Goal: Navigation & Orientation: Find specific page/section

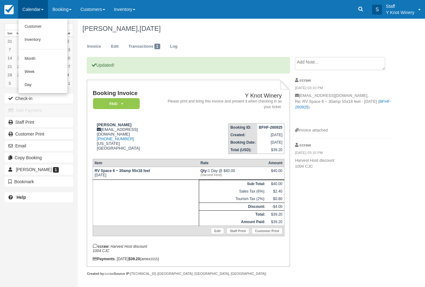
click at [43, 28] on link "Customer" at bounding box center [42, 26] width 49 height 13
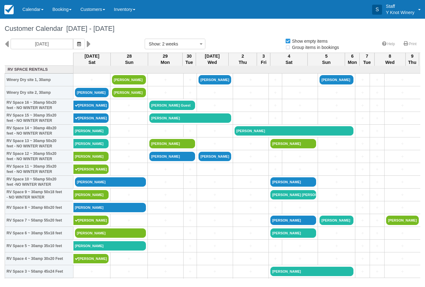
select select
click at [84, 248] on link "[PERSON_NAME]" at bounding box center [110, 245] width 73 height 9
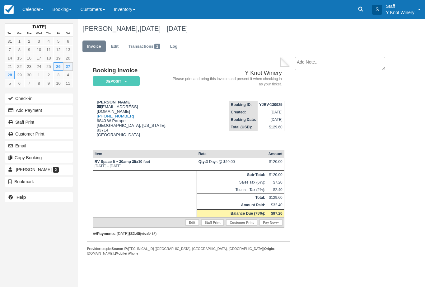
click at [36, 3] on link "Calendar" at bounding box center [33, 9] width 30 height 19
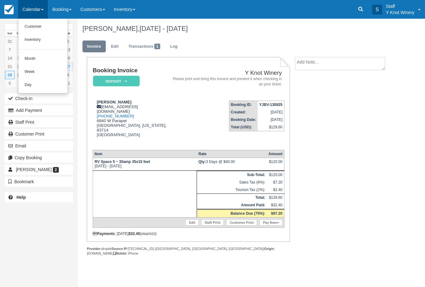
click at [40, 29] on link "Customer" at bounding box center [42, 26] width 49 height 13
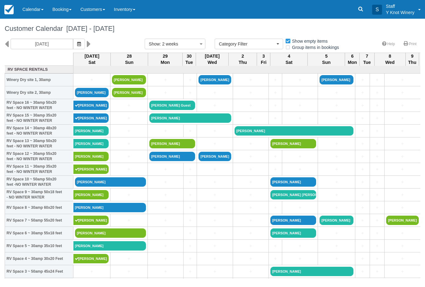
select select
click at [103, 174] on link "[PERSON_NAME]" at bounding box center [91, 168] width 35 height 9
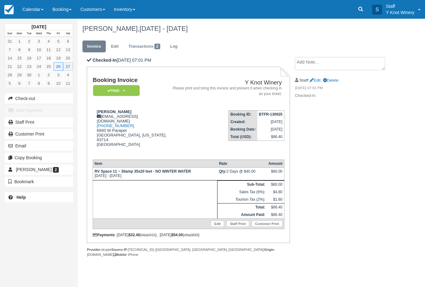
click at [29, 7] on link "Calendar" at bounding box center [33, 9] width 30 height 19
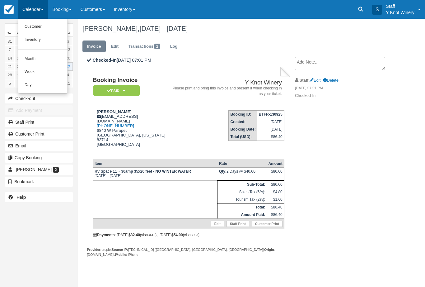
click at [38, 28] on link "Customer" at bounding box center [42, 26] width 49 height 13
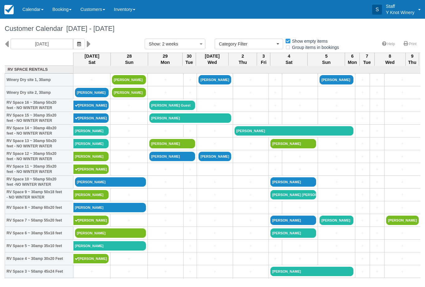
select select
click at [99, 199] on link "Steve j kober" at bounding box center [91, 194] width 35 height 9
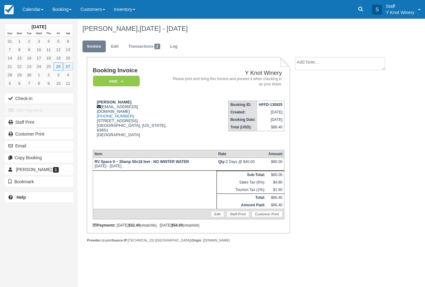
click at [35, 1] on link "Calendar" at bounding box center [33, 9] width 30 height 19
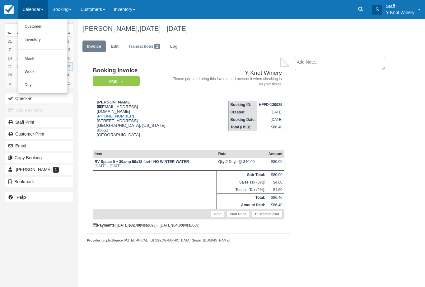
click at [40, 27] on link "Customer" at bounding box center [42, 26] width 49 height 13
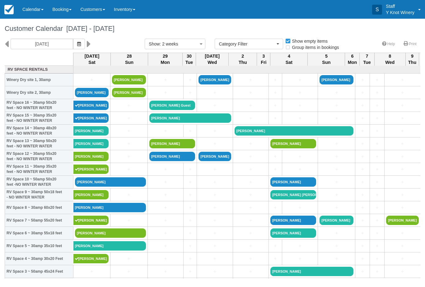
select select
click at [84, 249] on link "Elizabeth Kober" at bounding box center [110, 245] width 73 height 9
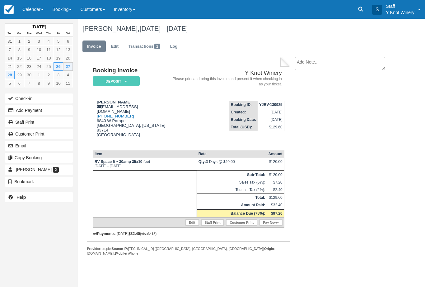
click at [146, 47] on link "Transactions 1" at bounding box center [144, 46] width 41 height 12
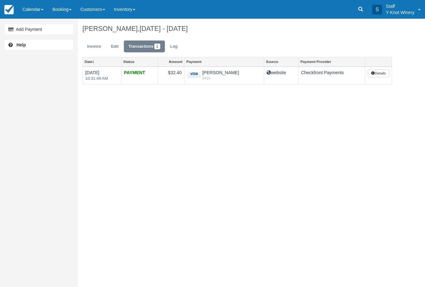
click at [35, 7] on link "Calendar" at bounding box center [33, 9] width 30 height 19
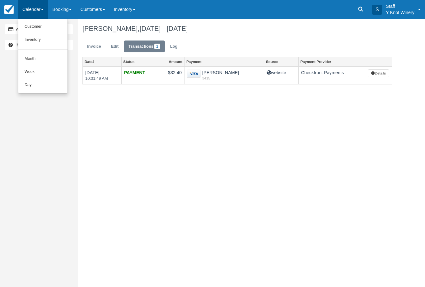
click at [43, 28] on link "Customer" at bounding box center [42, 26] width 49 height 13
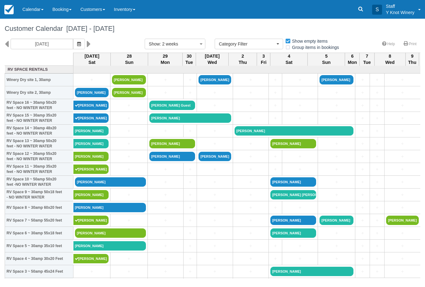
select select
click at [90, 197] on link "[PERSON_NAME]" at bounding box center [91, 194] width 35 height 9
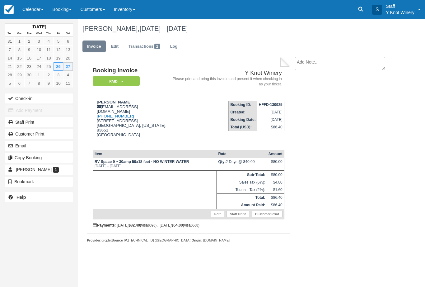
click at [37, 2] on link "Calendar" at bounding box center [33, 9] width 30 height 19
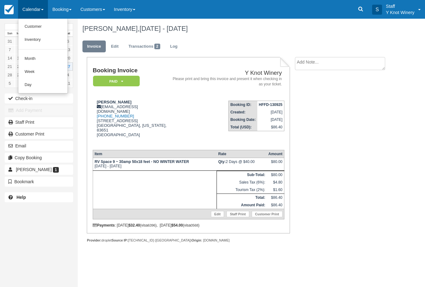
click at [38, 25] on link "Customer" at bounding box center [42, 26] width 49 height 13
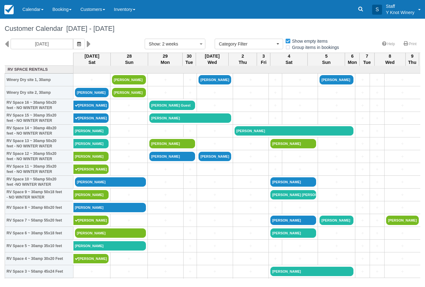
select select
click at [90, 174] on link "[PERSON_NAME]" at bounding box center [91, 168] width 35 height 9
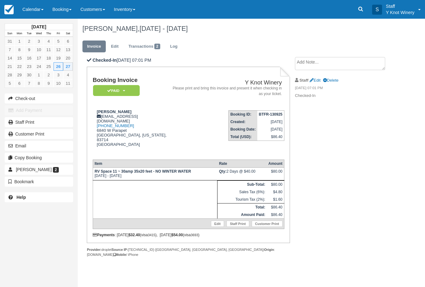
click at [35, 2] on link "Calendar" at bounding box center [33, 9] width 30 height 19
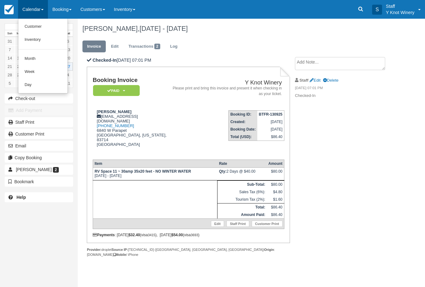
click at [38, 29] on link "Customer" at bounding box center [42, 26] width 49 height 13
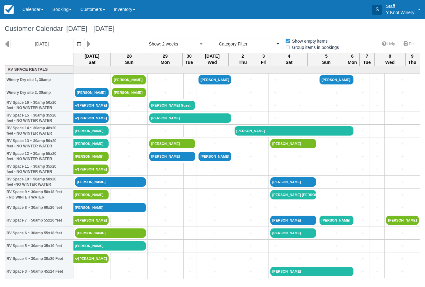
select select
click at [92, 198] on link "[PERSON_NAME]" at bounding box center [91, 194] width 35 height 9
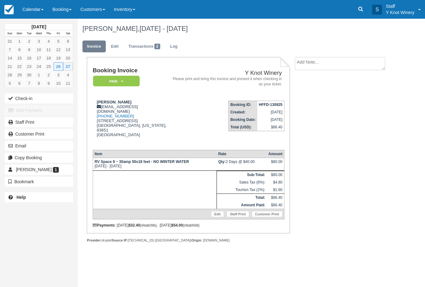
click at [31, 7] on link "Calendar" at bounding box center [33, 9] width 30 height 19
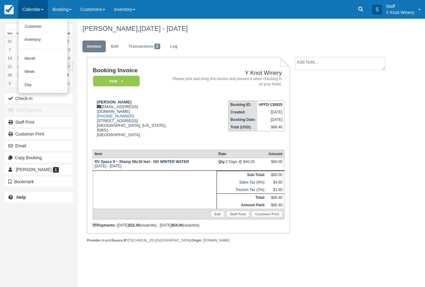
click at [42, 25] on link "Customer" at bounding box center [42, 26] width 49 height 13
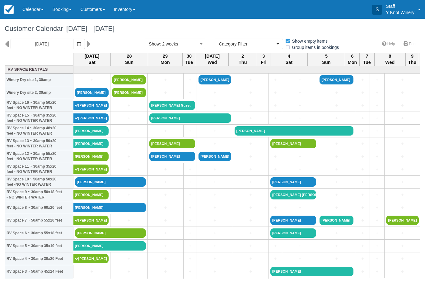
select select
